Goal: Transaction & Acquisition: Purchase product/service

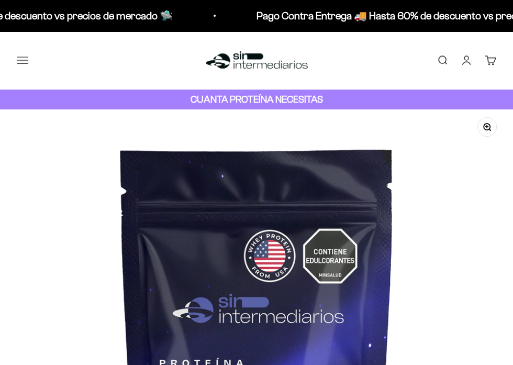
scroll to position [0, 2056]
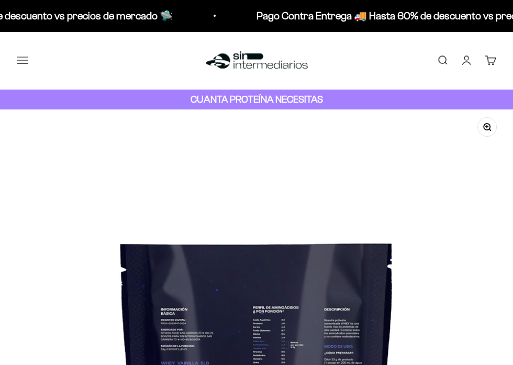
click at [152, 283] on img at bounding box center [257, 365] width 513 height 513
click at [259, 227] on img at bounding box center [257, 365] width 513 height 513
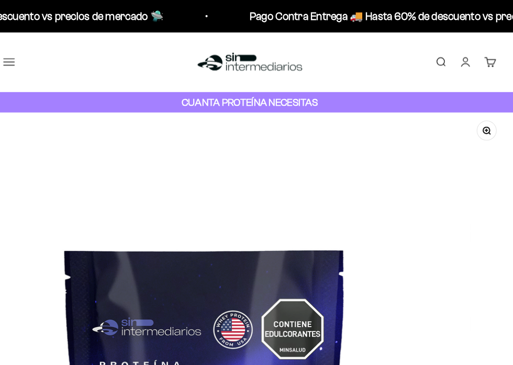
click at [225, 242] on img at bounding box center [213, 365] width 513 height 513
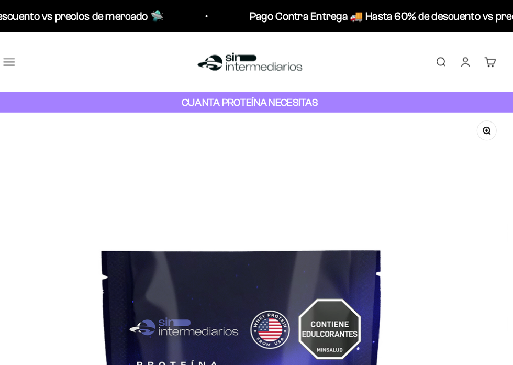
scroll to position [0, 1542]
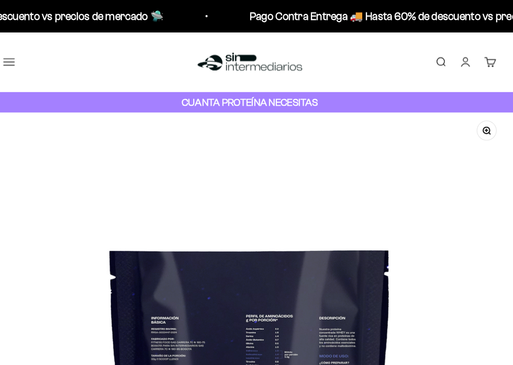
click at [223, 243] on img at bounding box center [257, 365] width 513 height 513
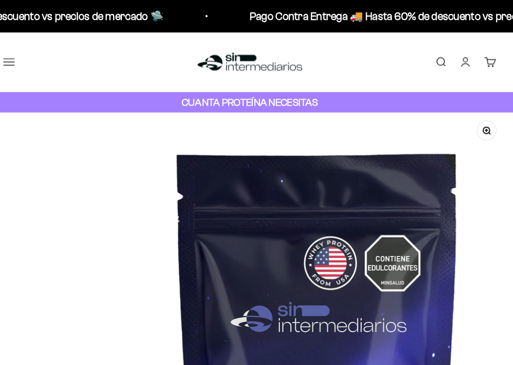
click at [243, 232] on img at bounding box center [322, 365] width 513 height 513
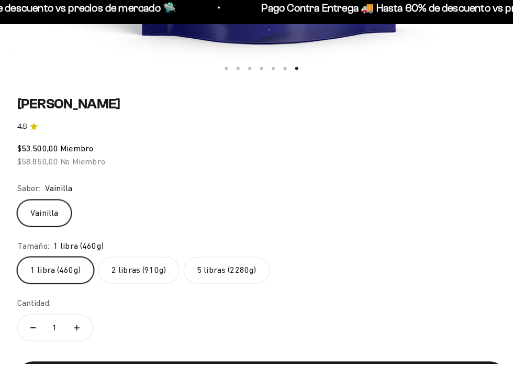
scroll to position [539, 0]
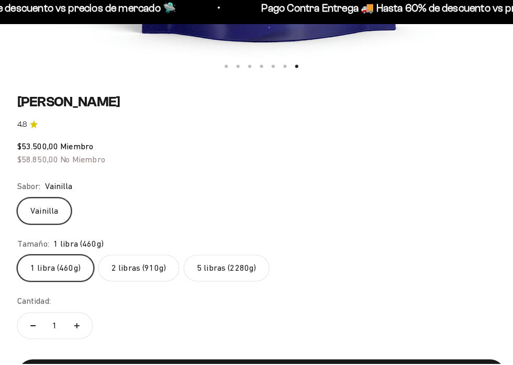
click at [220, 341] on div "Cantidad: 1" at bounding box center [257, 320] width 480 height 47
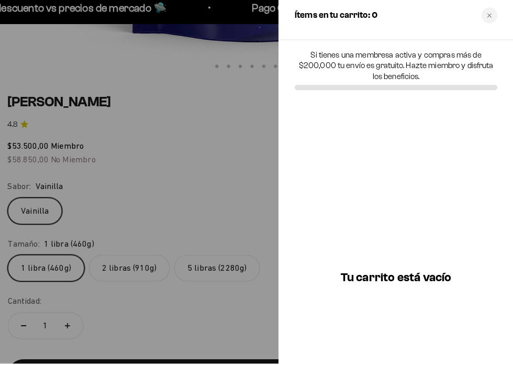
click at [231, 339] on div at bounding box center [256, 182] width 513 height 365
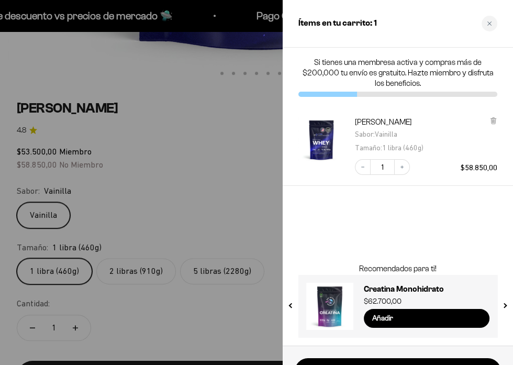
click at [211, 345] on div at bounding box center [256, 182] width 513 height 365
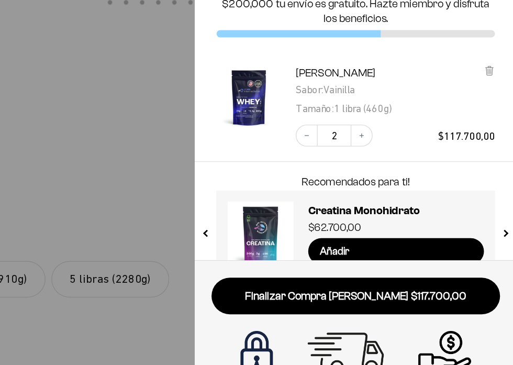
scroll to position [541, 0]
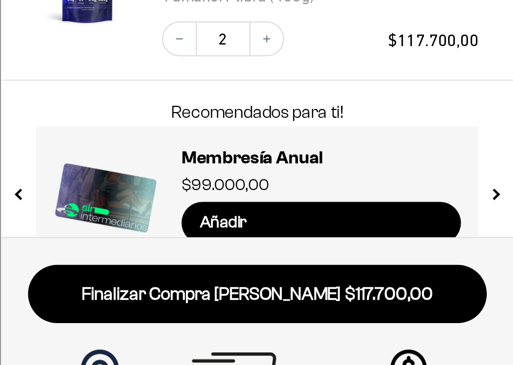
click at [388, 257] on div "Finalizar Compra [PERSON_NAME] $117.700,00" at bounding box center [398, 310] width 230 height 109
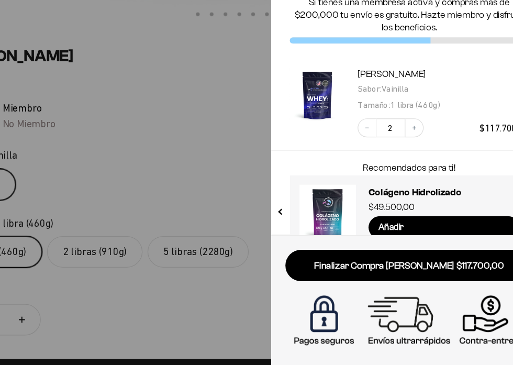
scroll to position [540, 0]
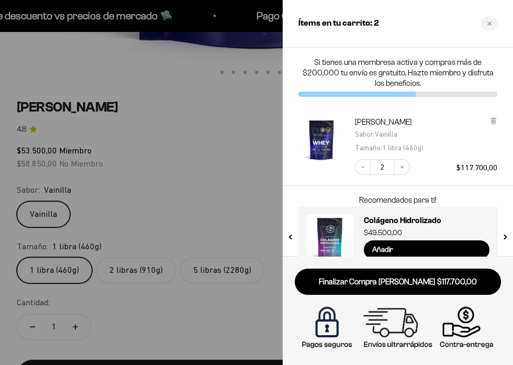
click at [261, 226] on div at bounding box center [256, 182] width 513 height 365
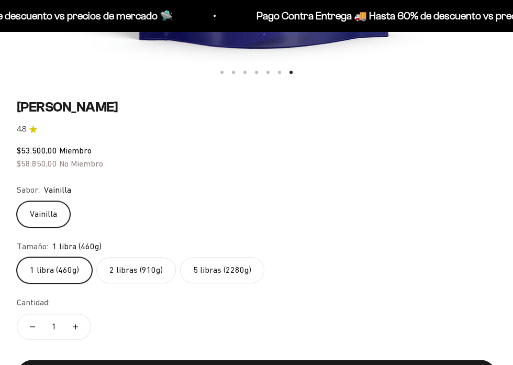
click at [219, 260] on label "5 libras (2280g)" at bounding box center [222, 270] width 84 height 26
click at [17, 257] on input "5 libras (2280g)" at bounding box center [16, 257] width 1 height 1
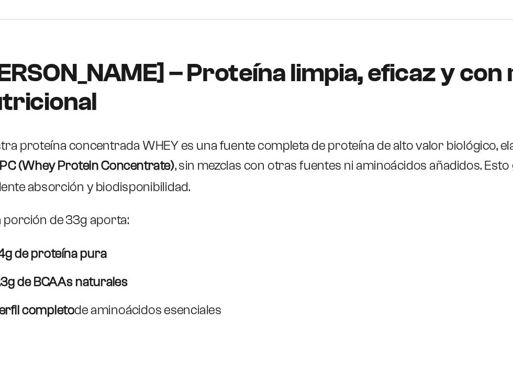
click at [327, 364] on ul "24g de proteína pura 5.3g de BCAAs naturales Perfil completo de aminoácidos ese…" at bounding box center [257, 370] width 480 height 106
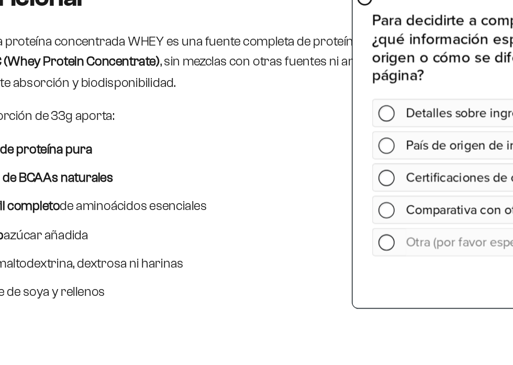
scroll to position [850, 0]
